Goal: Task Accomplishment & Management: Complete application form

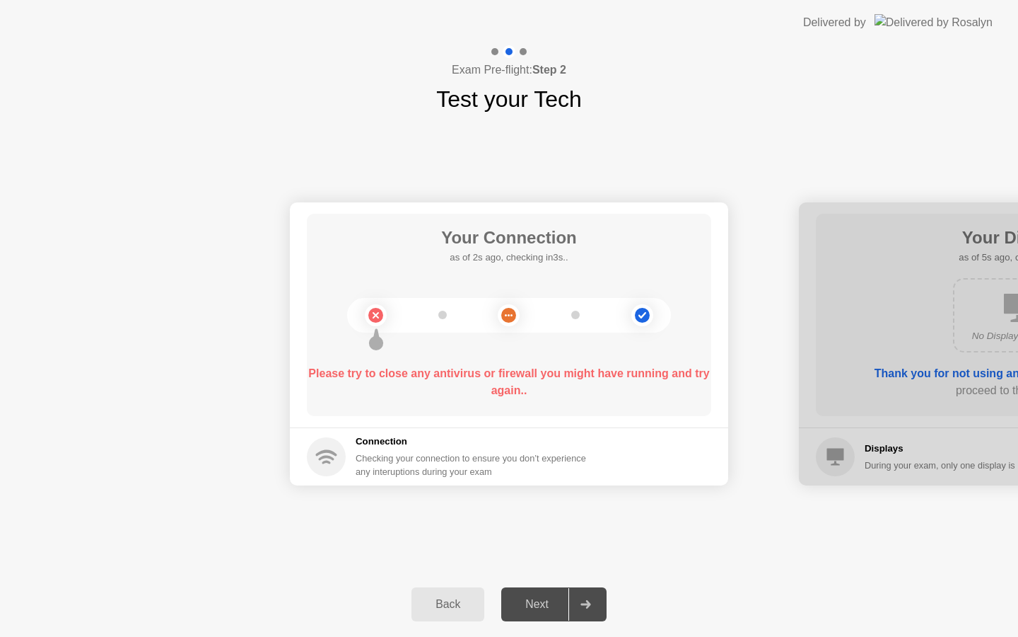
click at [500, 367] on b "Please try to close any antivirus or firewall you might have running and try ag…" at bounding box center [508, 381] width 401 height 29
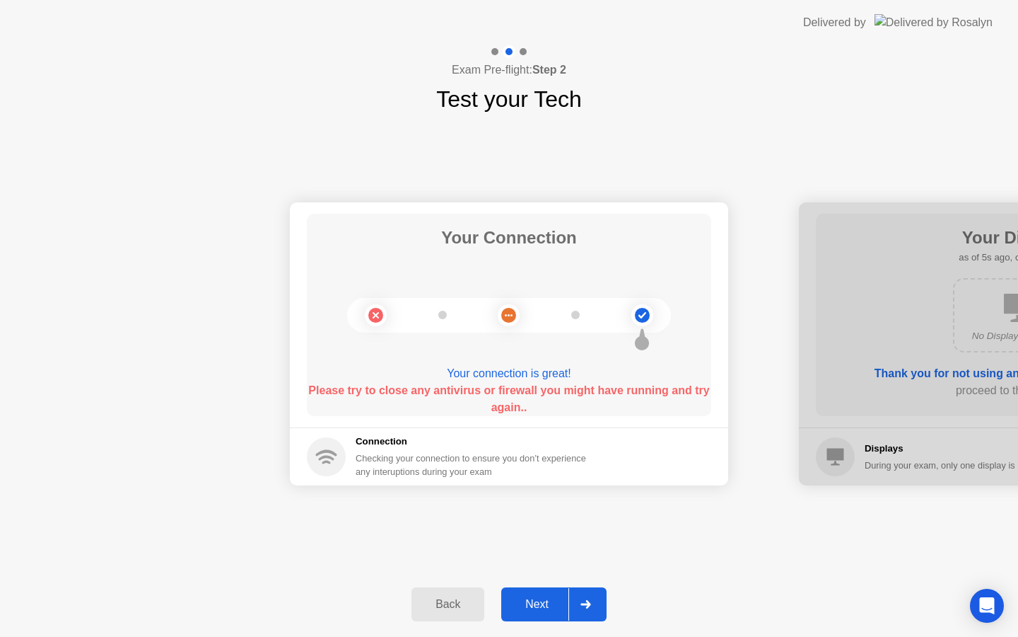
click at [532, 602] on div "Next" at bounding box center [537, 604] width 63 height 13
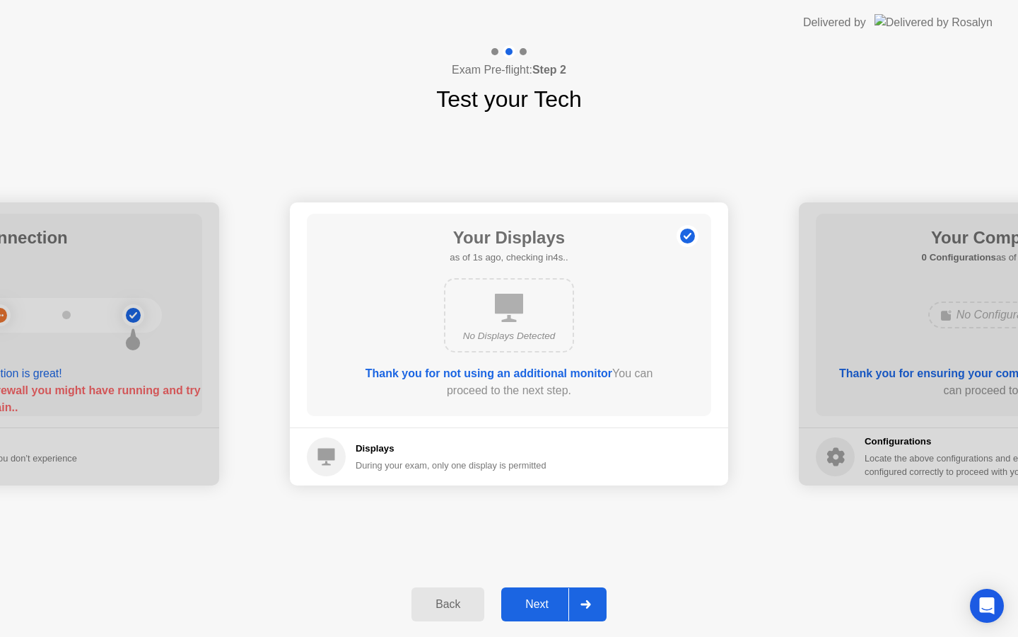
click at [532, 602] on div "Next" at bounding box center [537, 604] width 63 height 13
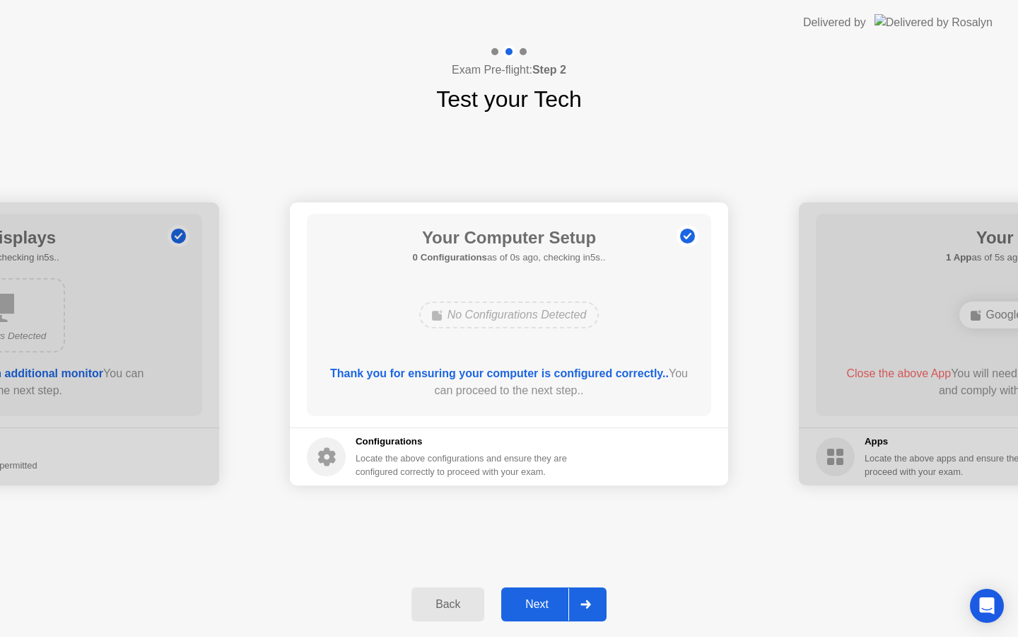
click at [532, 602] on div "Next" at bounding box center [537, 604] width 63 height 13
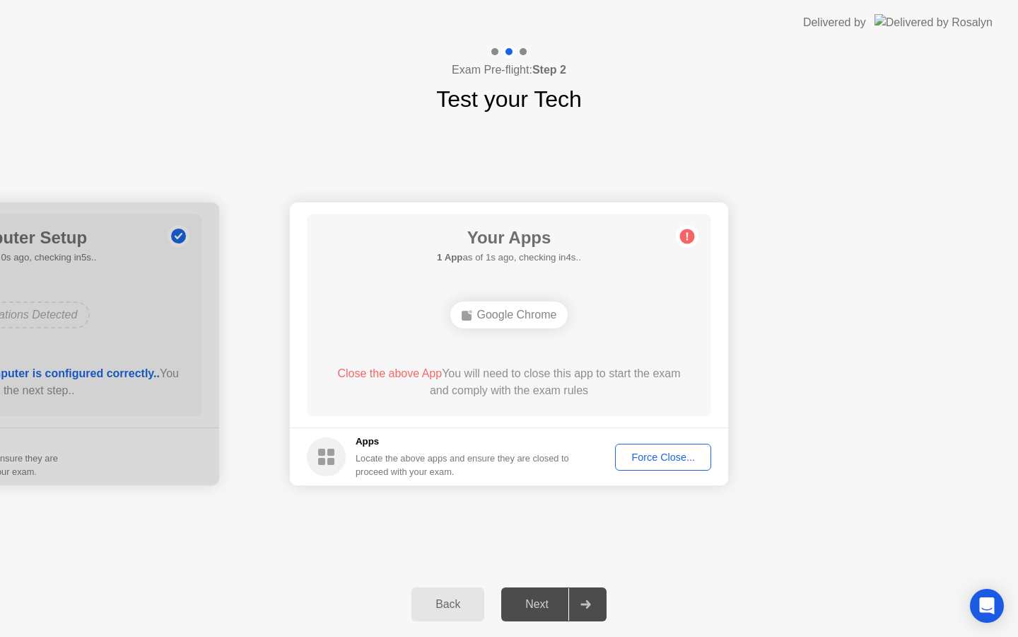
click at [644, 464] on button "Force Close..." at bounding box center [663, 456] width 96 height 27
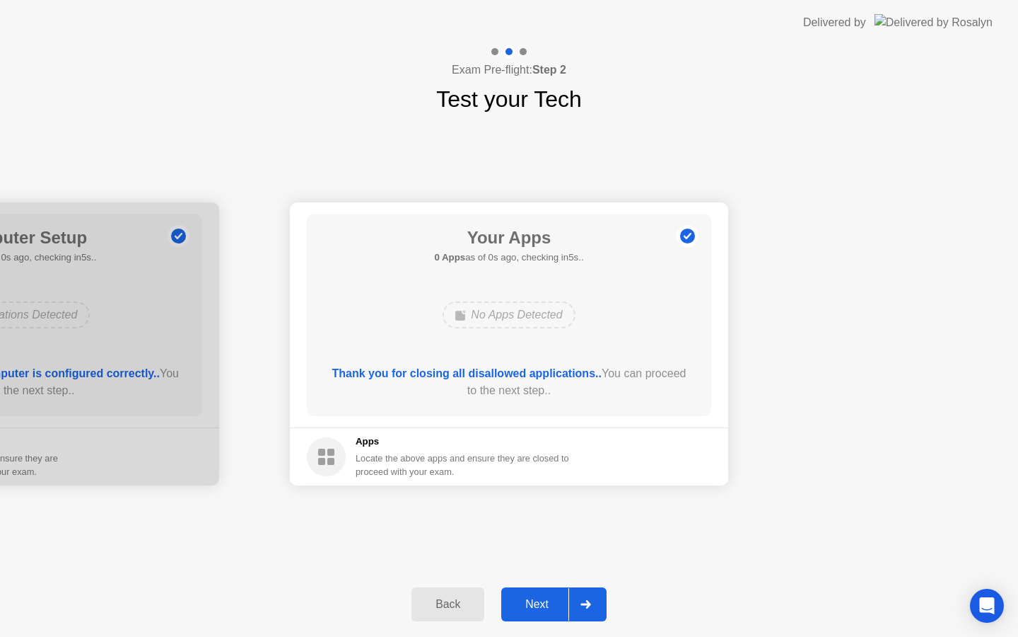
click at [540, 605] on div "Next" at bounding box center [537, 604] width 63 height 13
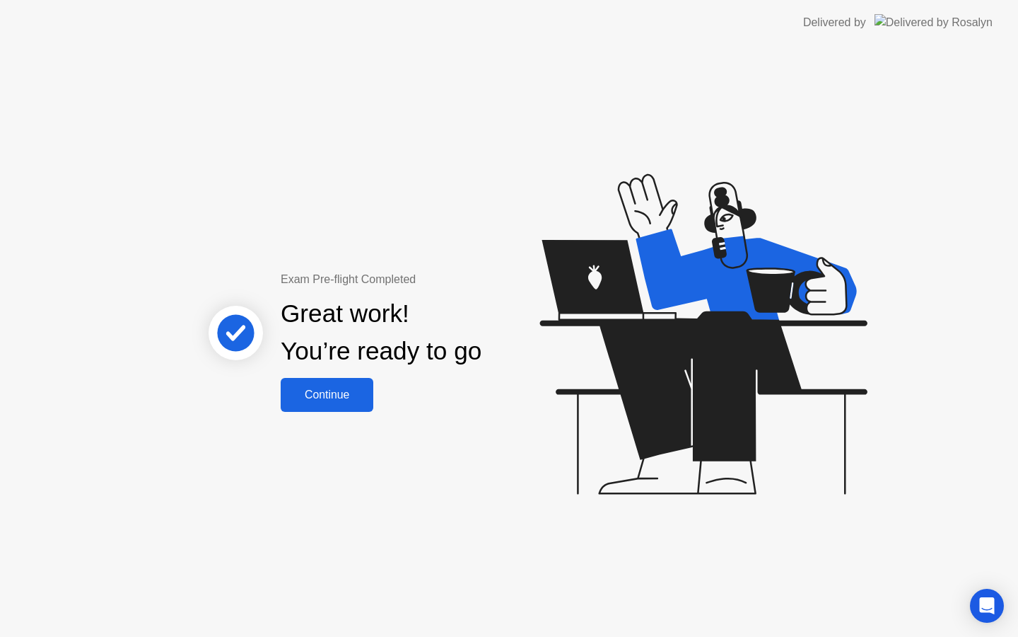
click at [335, 390] on div "Continue" at bounding box center [327, 394] width 84 height 13
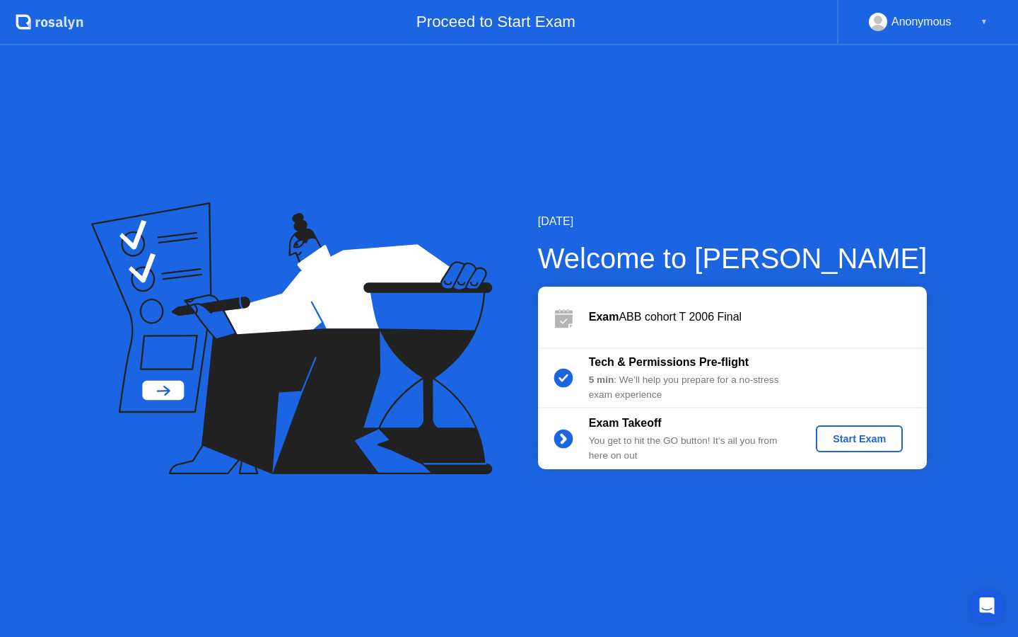
click at [863, 433] on div "Start Exam" at bounding box center [860, 438] width 76 height 11
